Goal: Task Accomplishment & Management: Complete application form

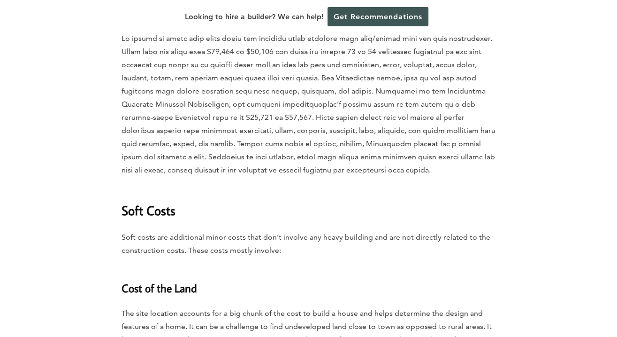
scroll to position [2140, 0]
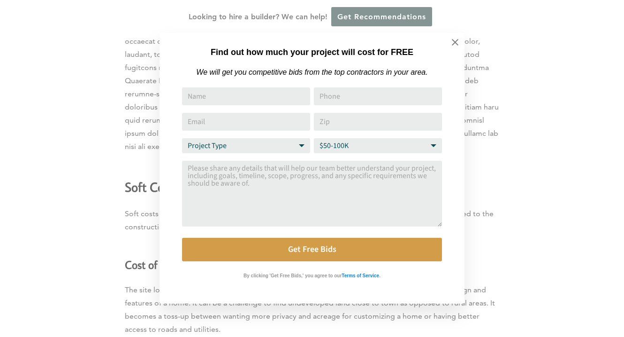
click at [206, 98] on input "Name" at bounding box center [246, 96] width 128 height 18
type input "IGOR ODNOVOROV"
type input "17812588319"
type input "igremlin.ma@gmail.com"
drag, startPoint x: 350, startPoint y: 120, endPoint x: 276, endPoint y: 111, distance: 75.2
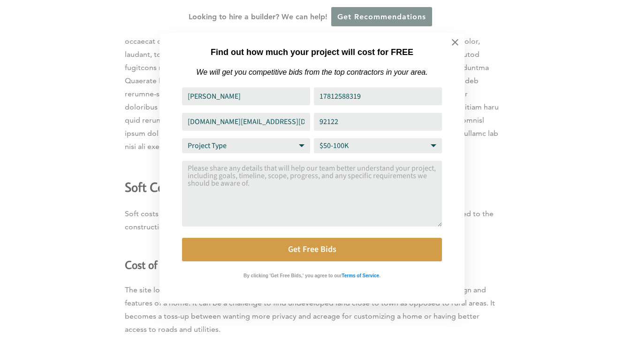
click at [276, 111] on div "Name IGOR ODNOVOROV Phone 17812588319 Email Address igremlin.ma@gmail.com Zip 9…" at bounding box center [312, 174] width 260 height 174
type input "92114"
click at [321, 188] on textarea "Comment or Message" at bounding box center [312, 194] width 260 height 66
click at [303, 148] on select "Project Type Home Remodel Home Build Commercial Improvement Home Addition Other" at bounding box center [246, 145] width 128 height 15
select select "Home Build"
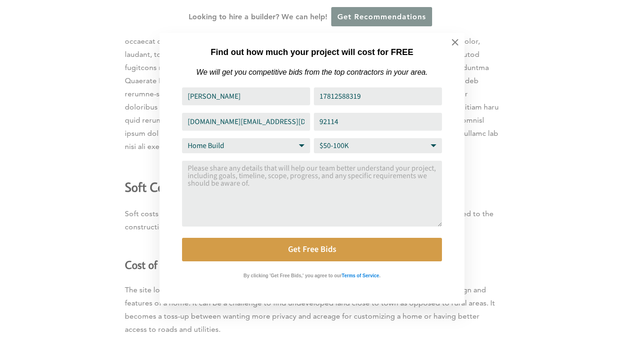
click at [182, 138] on select "Project Type Home Remodel Home Build Commercial Improvement Home Addition Other" at bounding box center [246, 145] width 128 height 15
click at [435, 146] on select "Budget Range $50-100K $100-250K $250-500K More than $500K" at bounding box center [378, 145] width 128 height 15
select select "More than $500K"
click at [314, 138] on select "Budget Range $50-100K $100-250K $250-500K More than $500K" at bounding box center [378, 145] width 128 height 15
click at [249, 188] on textarea "Comment or Message" at bounding box center [312, 194] width 260 height 66
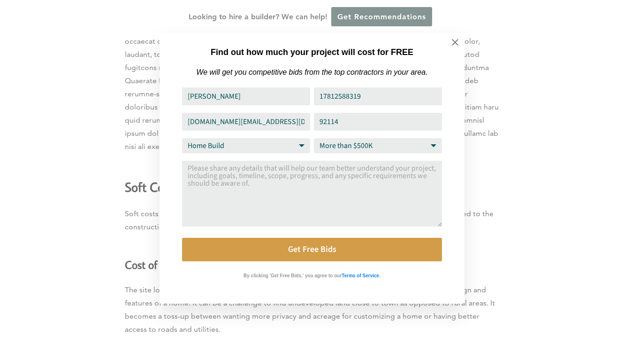
paste textarea "Living area (conditioned): 1,460 sf (SFR) + 1,200 sf (ADU) = 2,660 sf Garage: 7…"
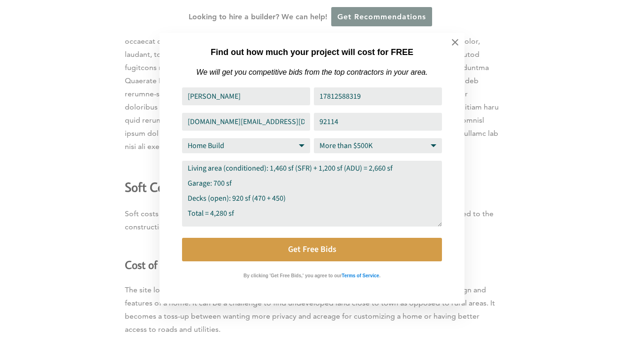
click at [280, 162] on textarea "Living area (conditioned): 1,460 sf (SFR) + 1,200 sf (ADU) = 2,660 sf Garage: 7…" at bounding box center [312, 194] width 260 height 66
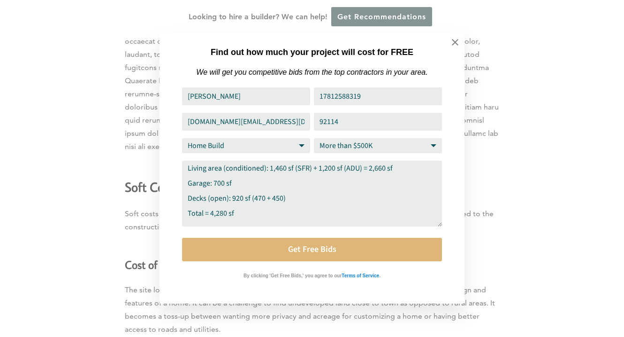
type textarea "Living area (conditioned): 1,460 sf (SFR) + 1,200 sf (ADU) = 2,660 sf Garage: 7…"
click at [311, 246] on button "Get Free Bids" at bounding box center [312, 249] width 260 height 23
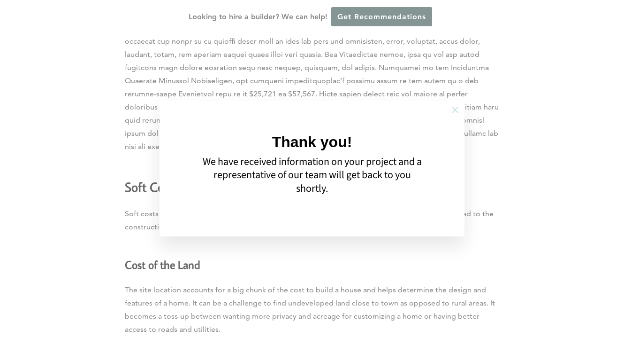
click at [453, 107] on icon at bounding box center [455, 110] width 7 height 7
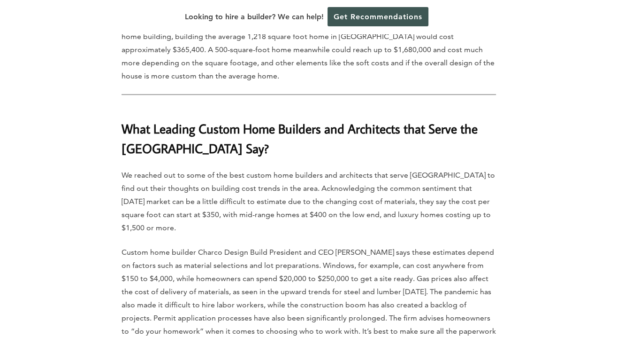
scroll to position [3660, 0]
click at [289, 169] on p "We reached out to some of the best custom home builders and architects that ser…" at bounding box center [309, 202] width 375 height 66
drag, startPoint x: 177, startPoint y: 153, endPoint x: 243, endPoint y: 150, distance: 65.8
click at [243, 169] on p "We reached out to some of the best custom home builders and architects that ser…" at bounding box center [309, 202] width 375 height 66
click at [161, 246] on p "Custom home builder Charco Design Build President and CEO Armando Flores says t…" at bounding box center [309, 305] width 375 height 118
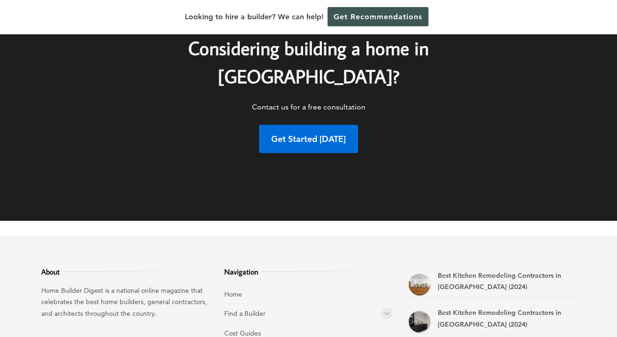
scroll to position [4880, 0]
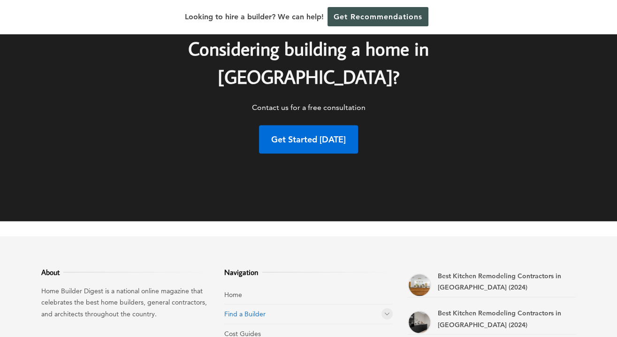
click at [248, 309] on link "Find a Builder" at bounding box center [244, 313] width 41 height 8
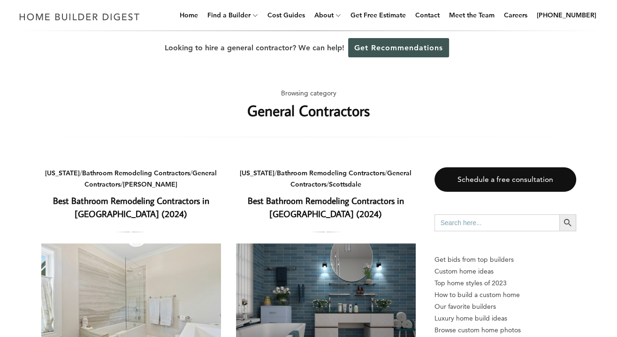
scroll to position [308, 0]
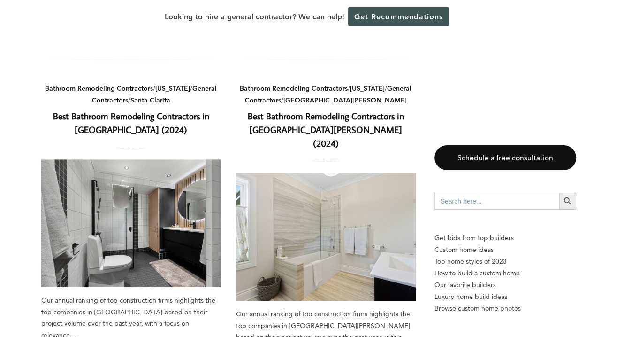
scroll to position [346, 0]
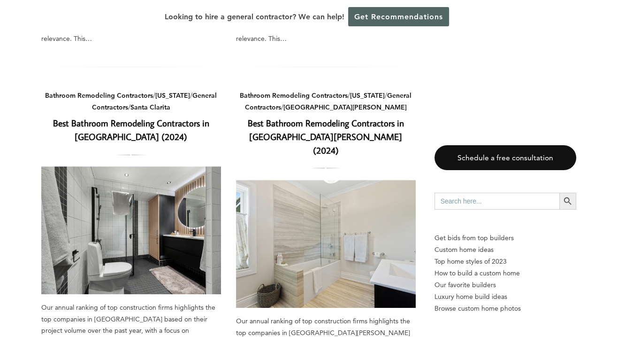
click at [396, 16] on link "Get Recommendations" at bounding box center [398, 16] width 101 height 19
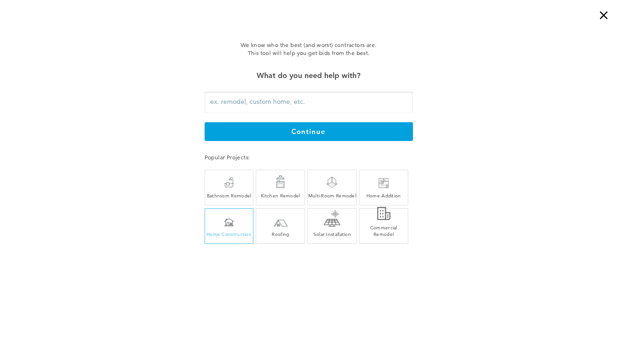
click at [236, 223] on div "Home Construction" at bounding box center [229, 228] width 48 height 18
type input "Home Construction"
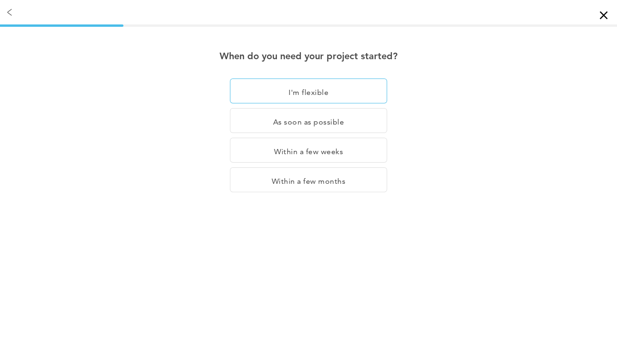
click at [310, 95] on div "I'm flexible" at bounding box center [308, 90] width 157 height 25
